Goal: Ask a question

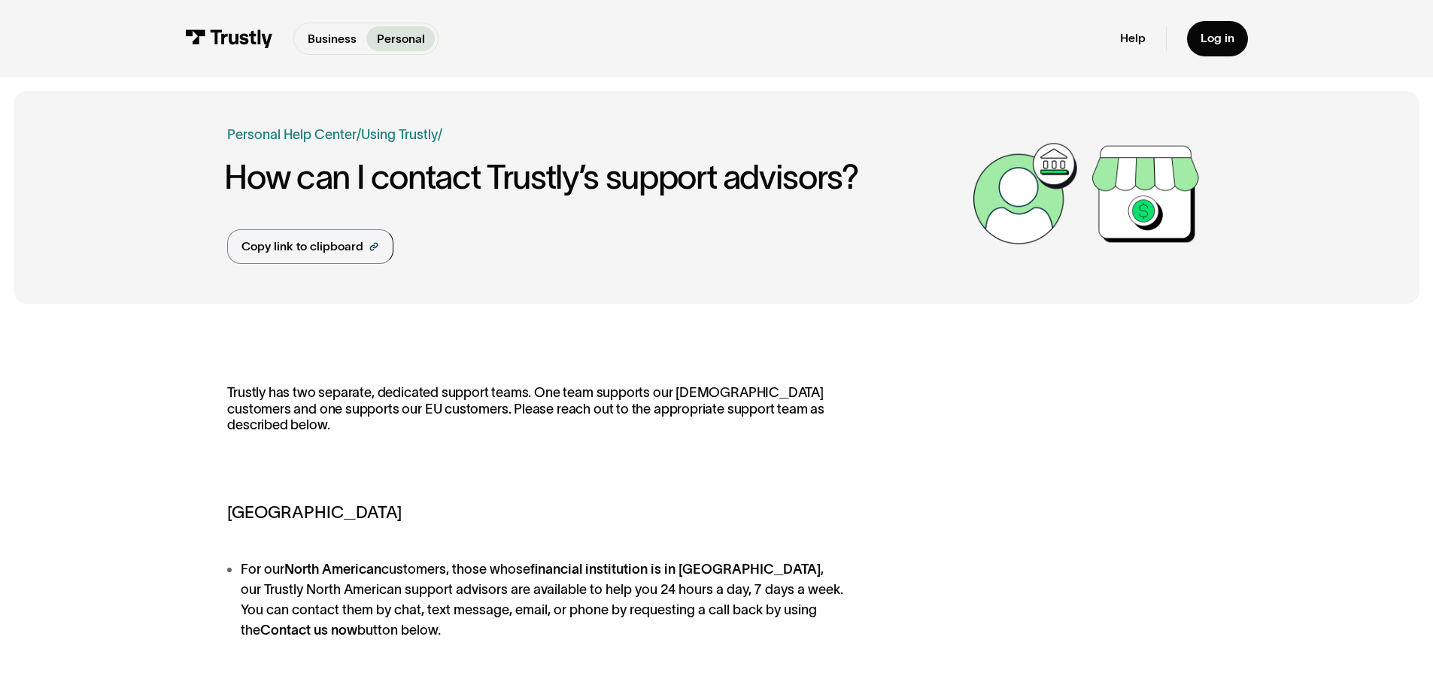
click at [254, 42] on img at bounding box center [229, 38] width 88 height 19
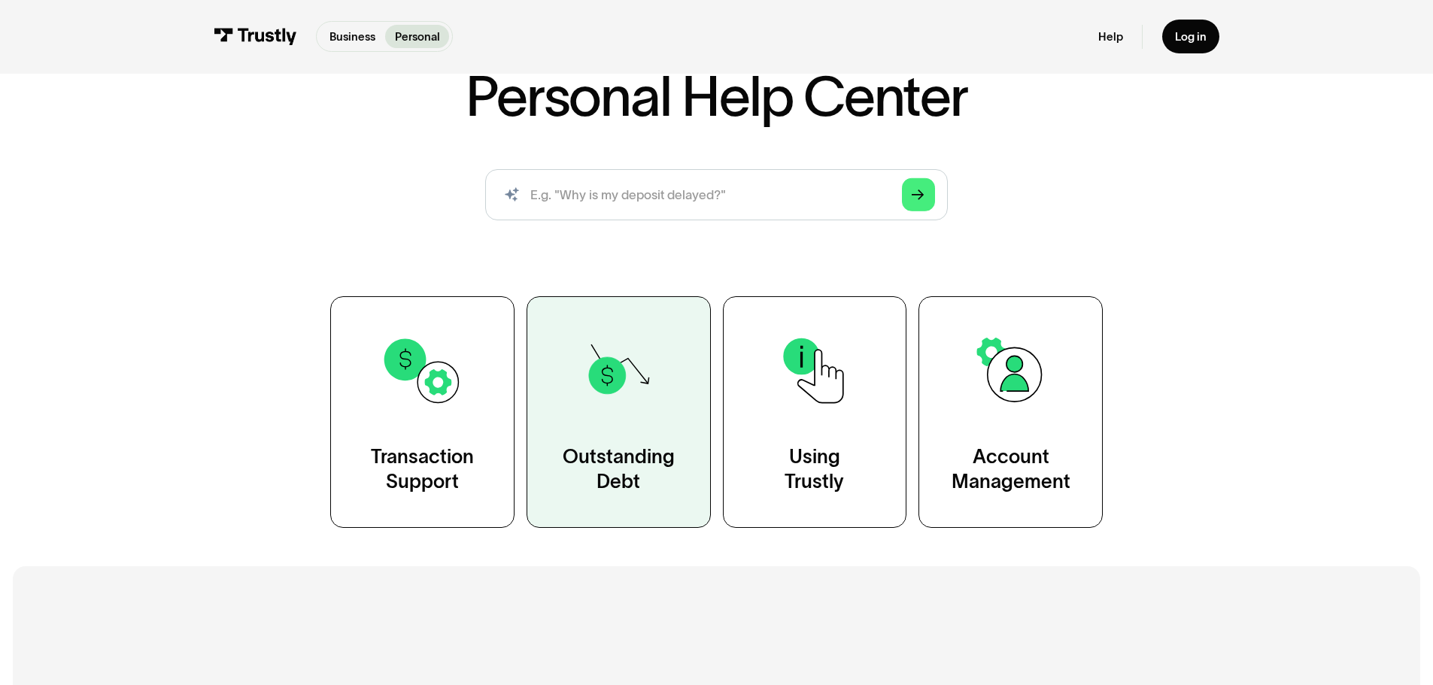
scroll to position [150, 0]
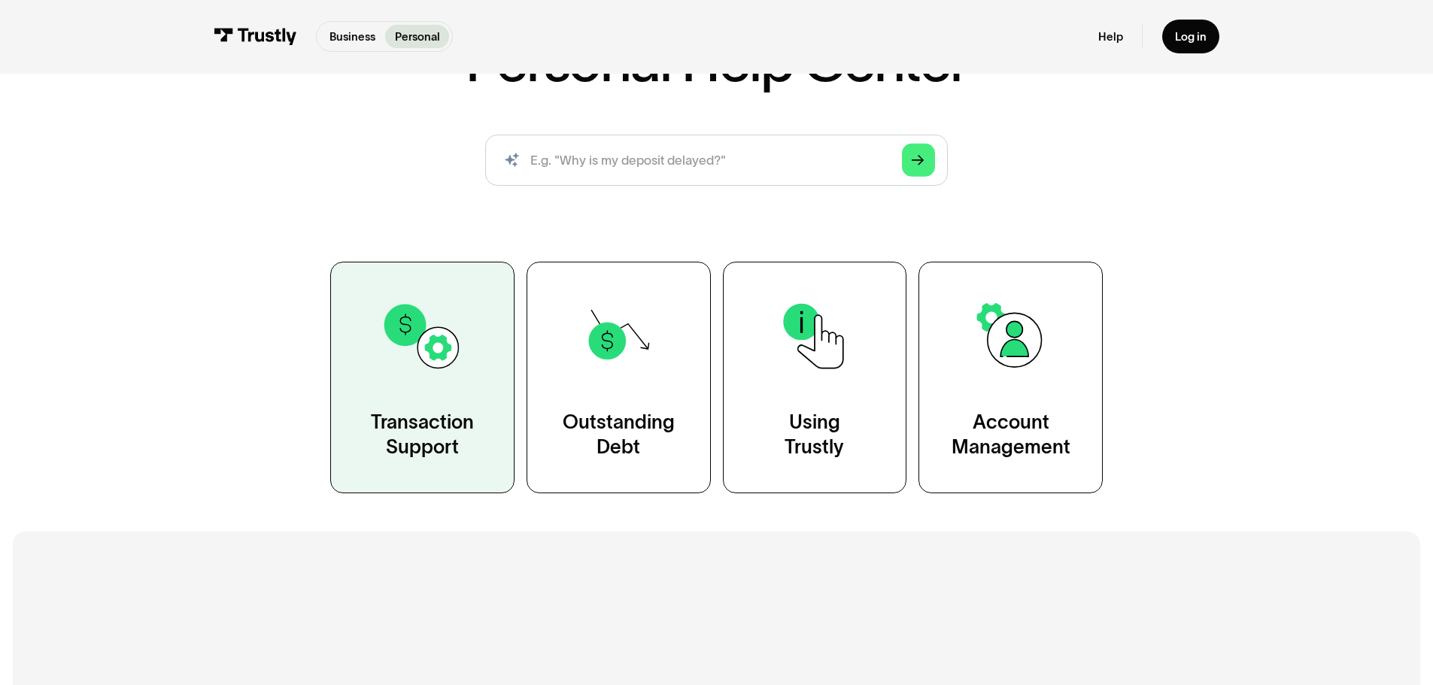
click at [433, 404] on link "Transaction Support" at bounding box center [422, 377] width 184 height 231
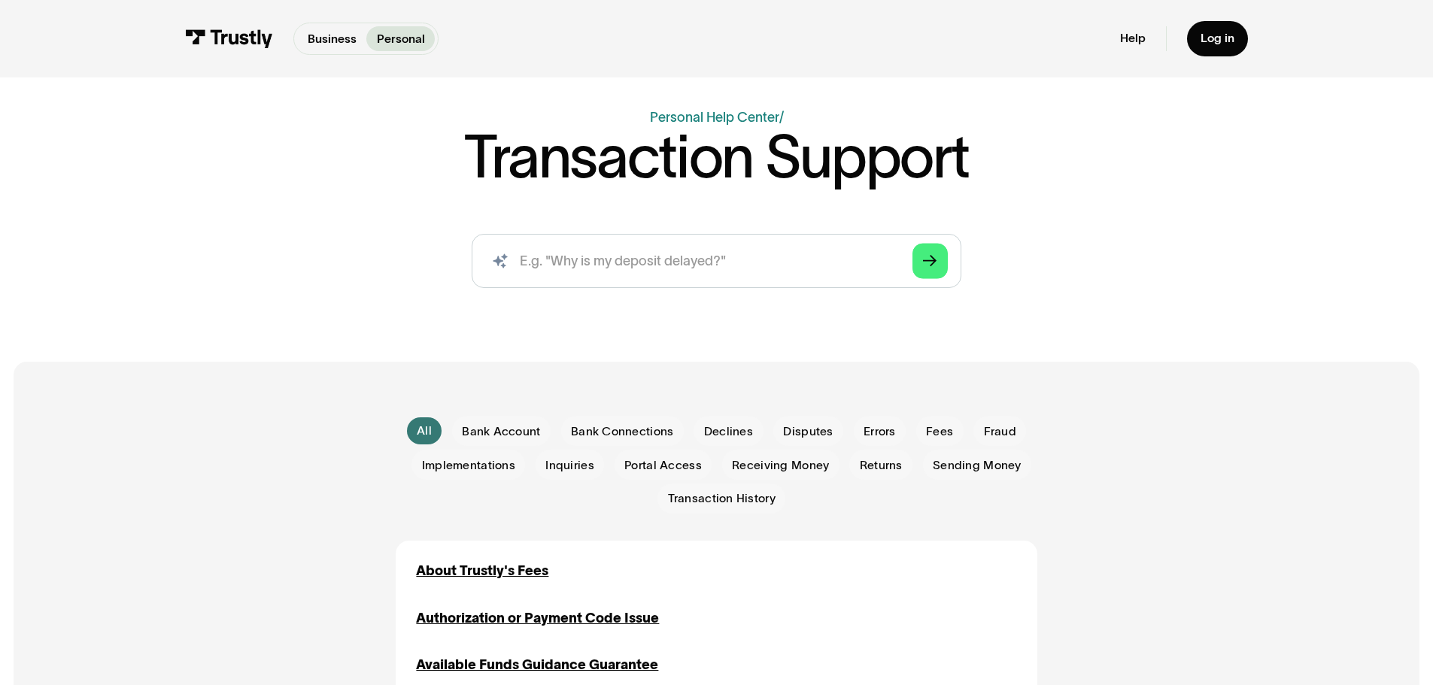
scroll to position [75, 0]
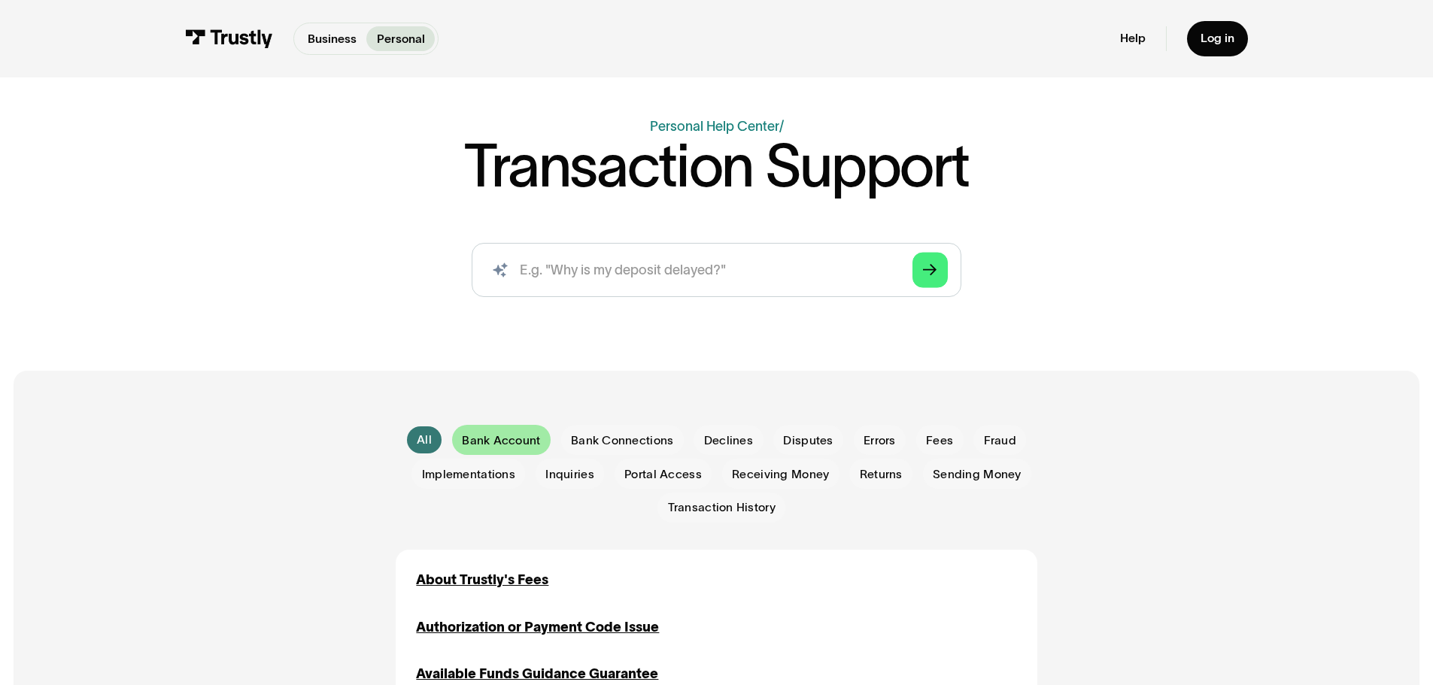
click at [501, 427] on div "Email Form" at bounding box center [501, 440] width 99 height 30
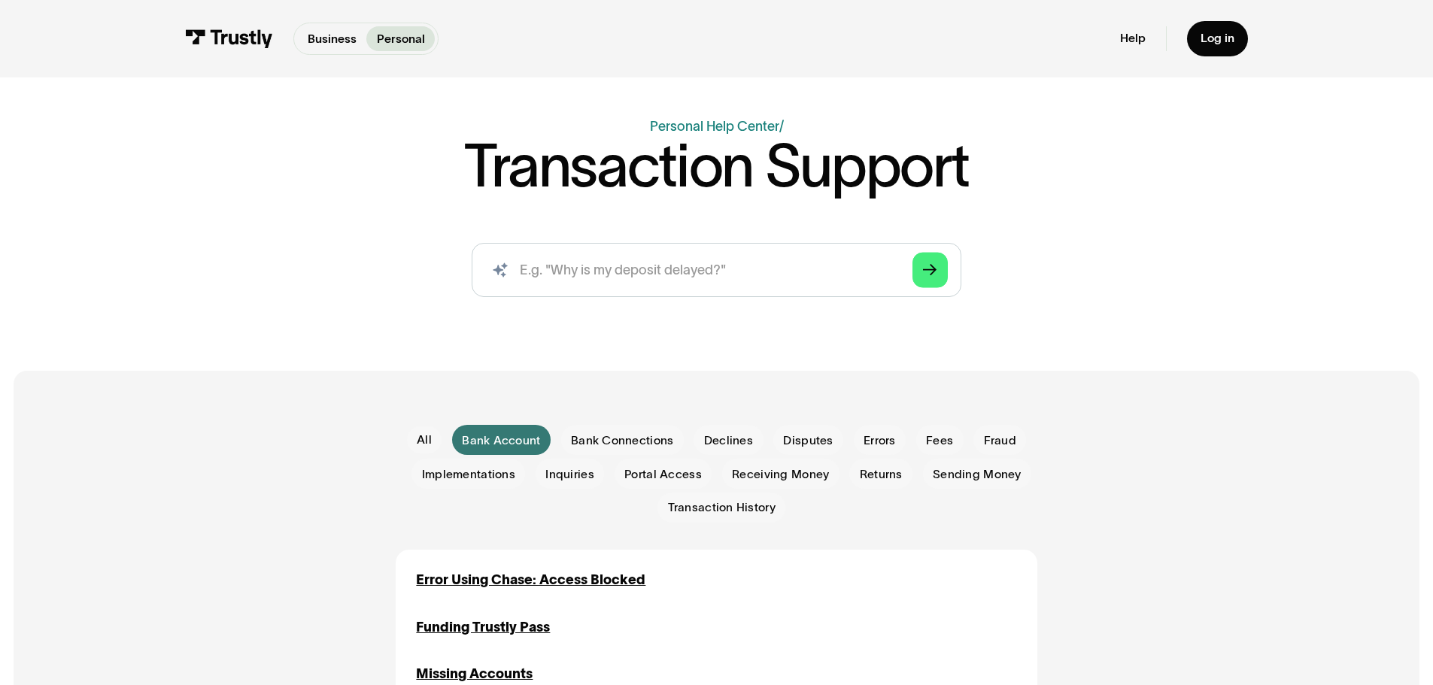
click at [223, 29] on img at bounding box center [229, 38] width 88 height 19
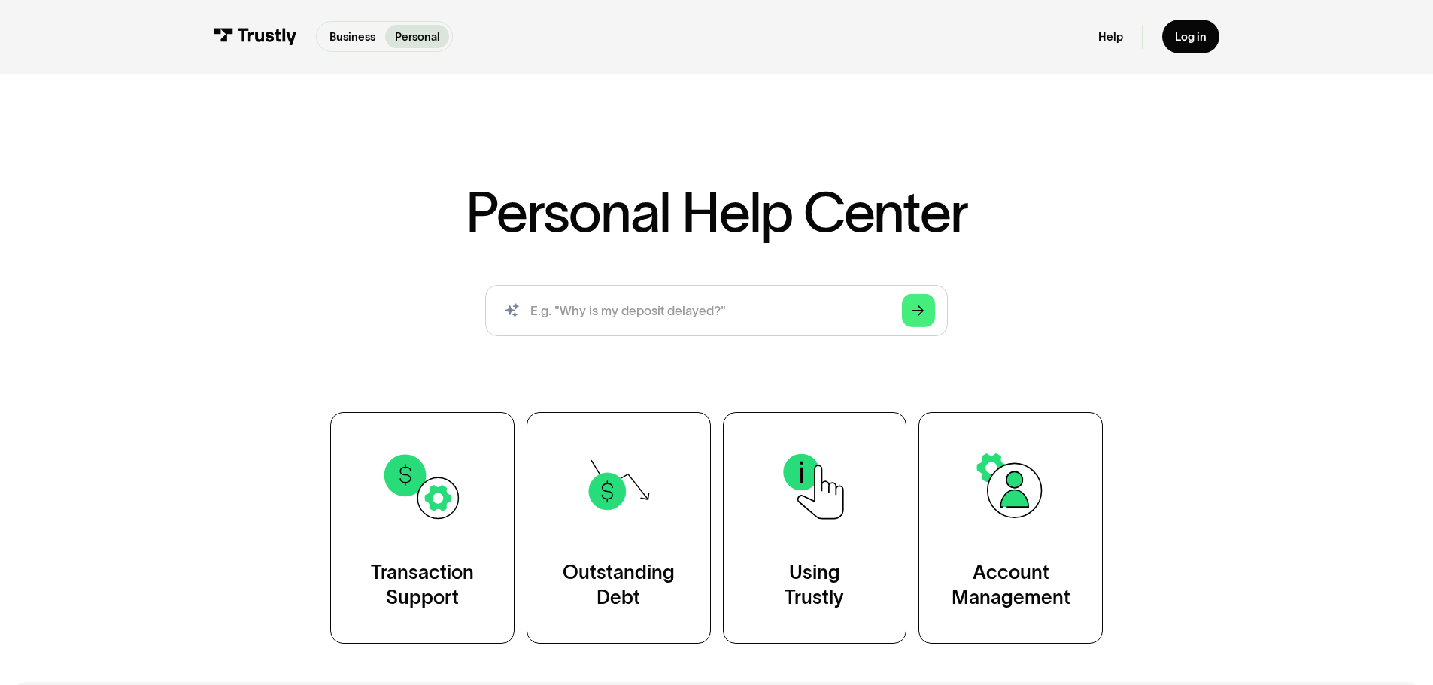
click at [1107, 48] on div "Help Log in" at bounding box center [1158, 37] width 121 height 34
click at [1123, 23] on div "Help Log in" at bounding box center [1158, 37] width 121 height 34
click at [1117, 35] on link "Help" at bounding box center [1110, 36] width 25 height 14
click at [379, 40] on link "Business" at bounding box center [352, 36] width 65 height 23
